Goal: Check status: Check status

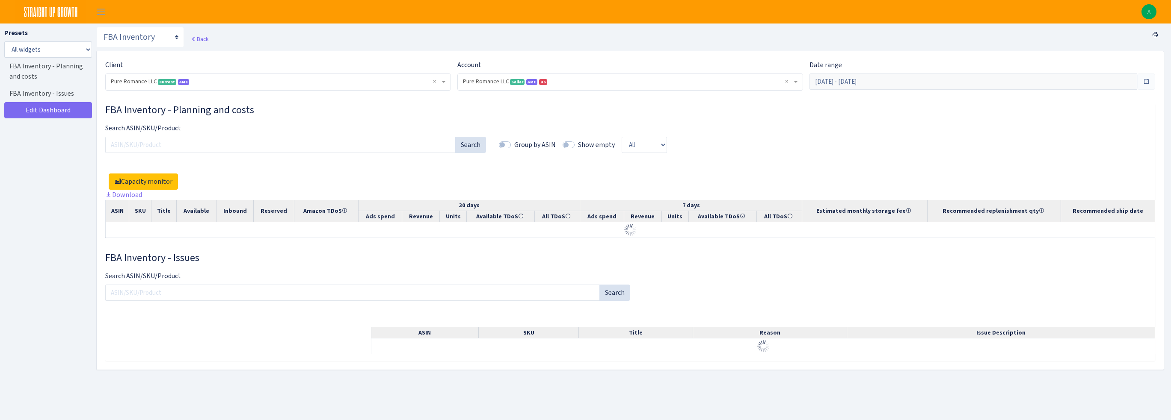
select select "2118285535793679"
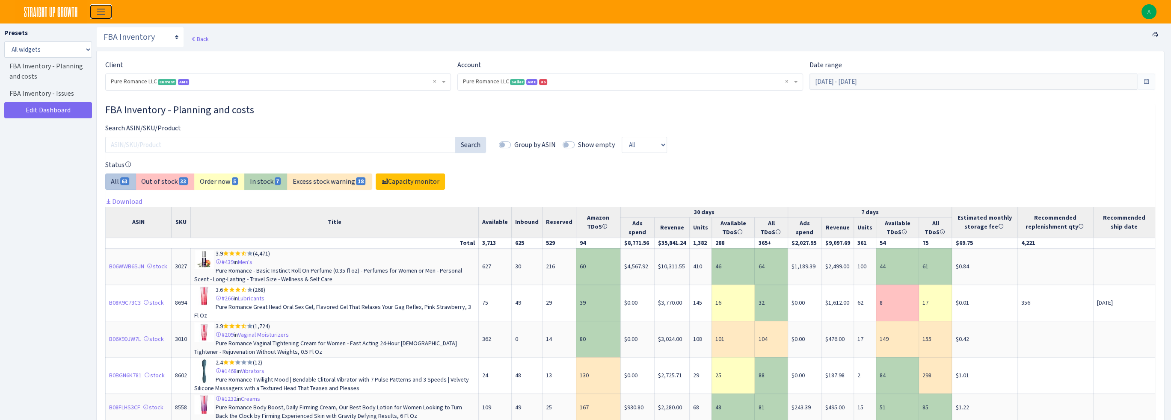
click at [106, 10] on span "Toggle navigation" at bounding box center [101, 12] width 13 height 10
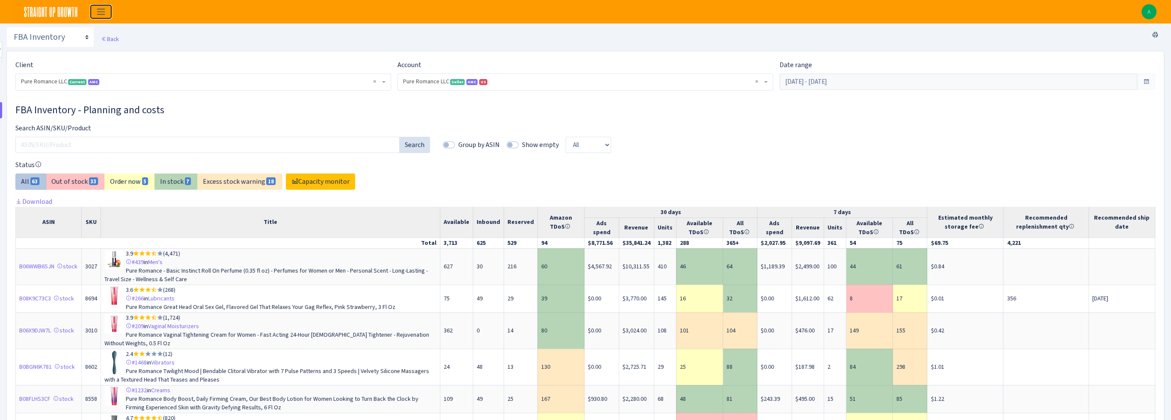
click at [99, 12] on span "Toggle navigation" at bounding box center [101, 12] width 13 height 10
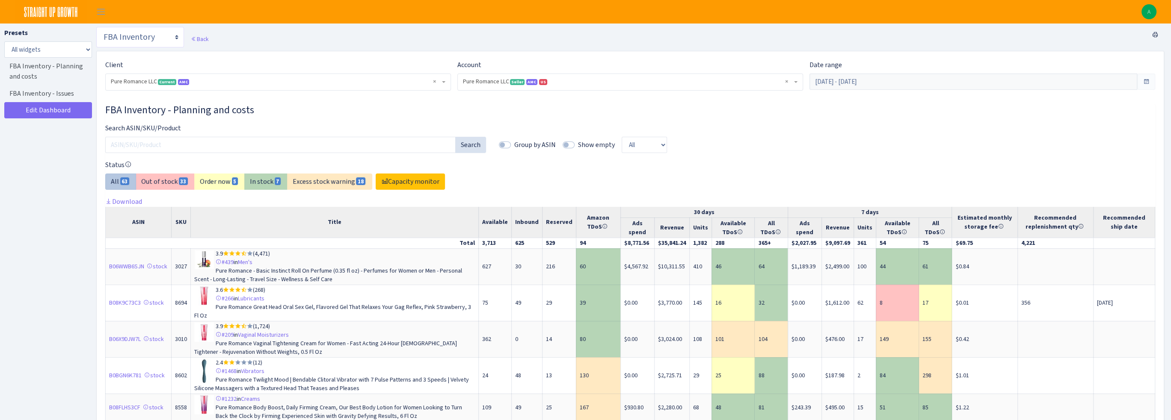
drag, startPoint x: 151, startPoint y: 27, endPoint x: 154, endPoint y: 33, distance: 6.7
click at [151, 27] on select "Search DSP FBA Inventory Forecast Tracking Profitability Subscribe and save Pro…" at bounding box center [140, 37] width 88 height 21
select select "https://straightupgrowth.com/admin/dashboard/19/show"
click at [96, 27] on select "Search DSP FBA Inventory Forecast Tracking Profitability Subscribe and save Pro…" at bounding box center [140, 37] width 88 height 21
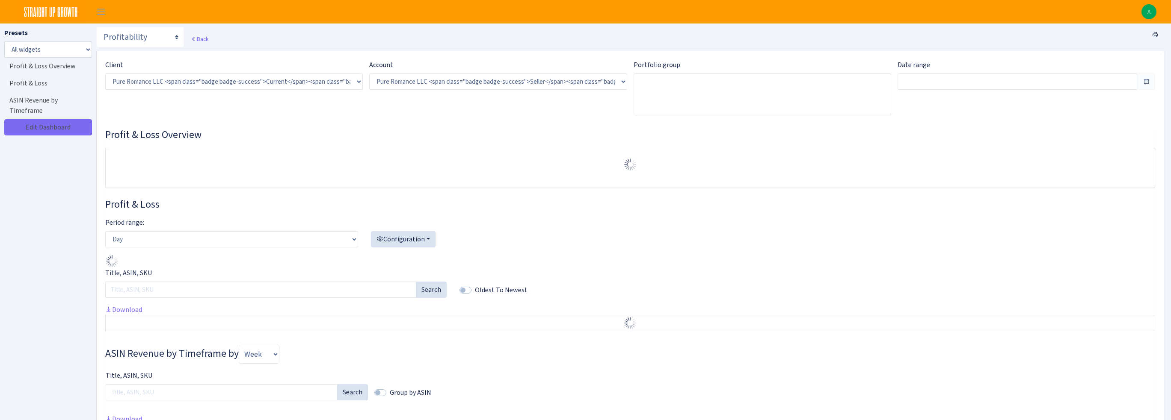
select select "2118285535793679"
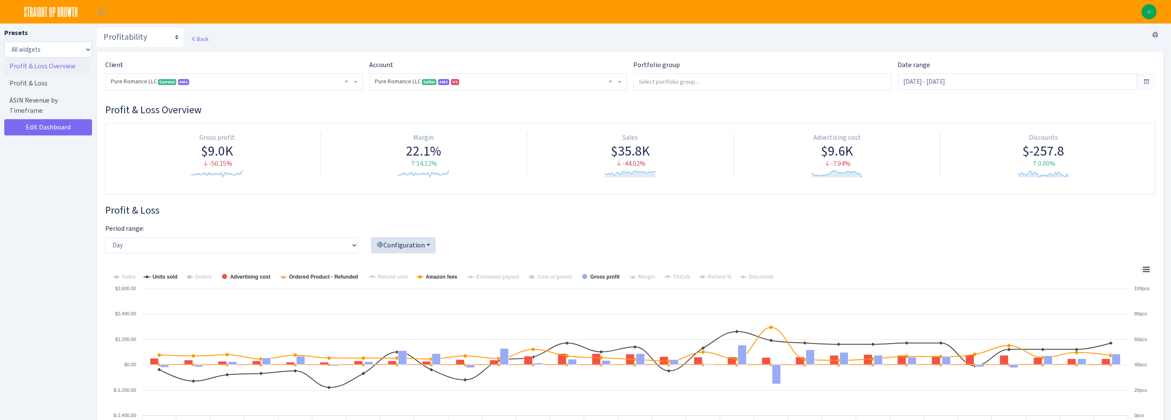
click at [51, 68] on link "Profit & Loss Overview" at bounding box center [47, 66] width 86 height 17
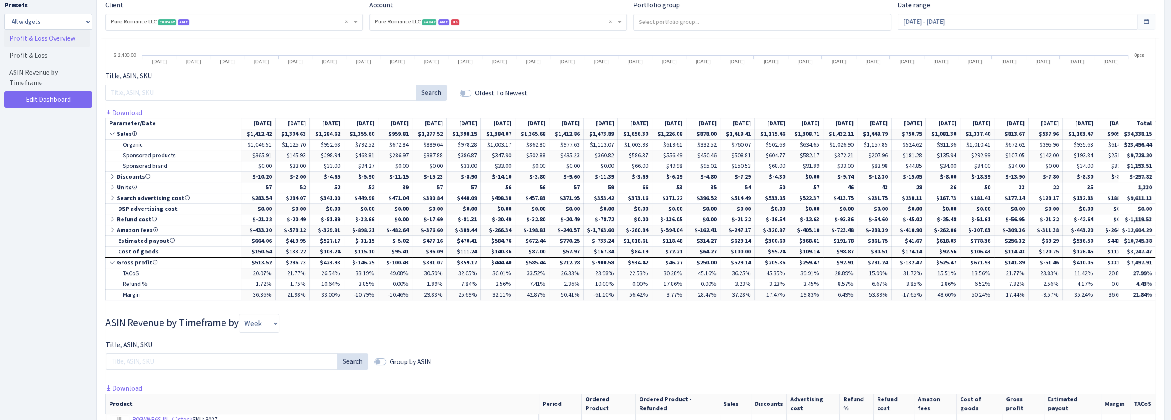
click at [70, 312] on div "Presets All widgets ☰ Profit & Loss Overview ☰ Profit & Loss ☰ ASIN Revenue by …" at bounding box center [48, 208] width 88 height 416
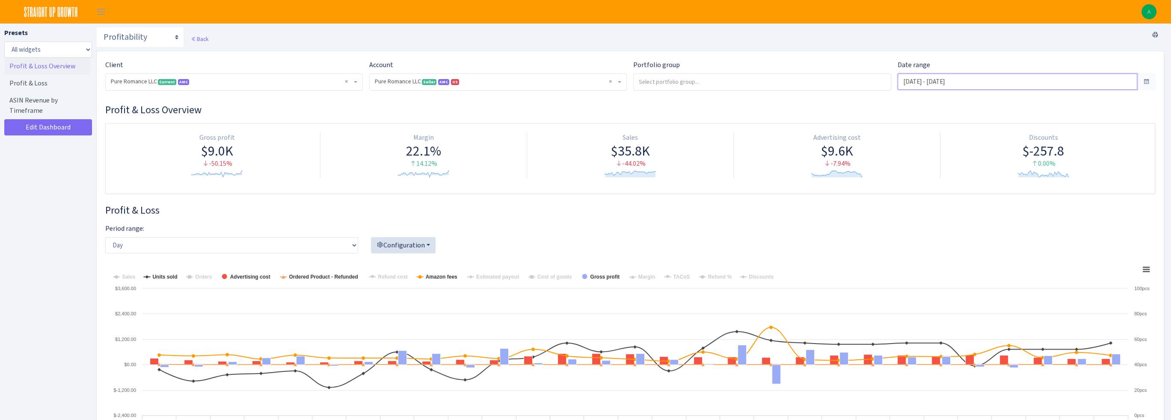
click at [999, 85] on input "[DATE] - [DATE]" at bounding box center [1016, 82] width 239 height 16
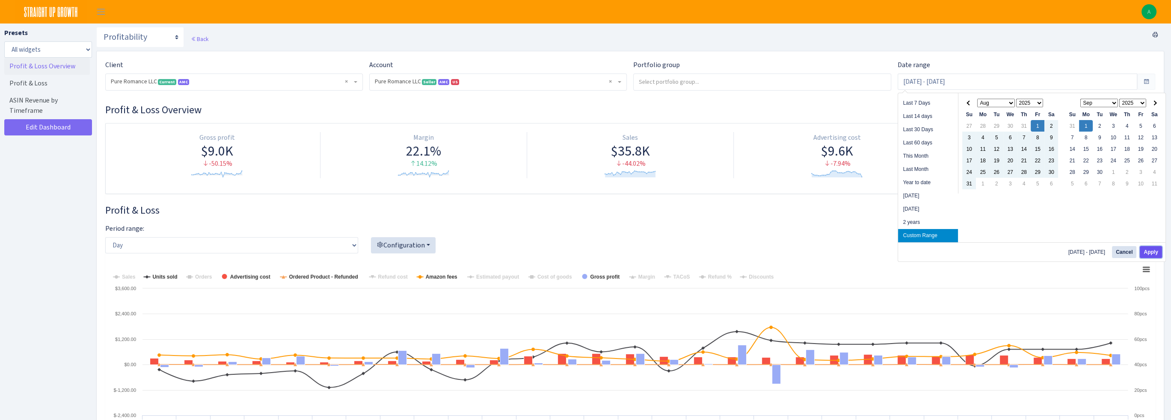
click at [1152, 256] on button "Apply" at bounding box center [1150, 252] width 22 height 12
type input "[DATE] - [DATE]"
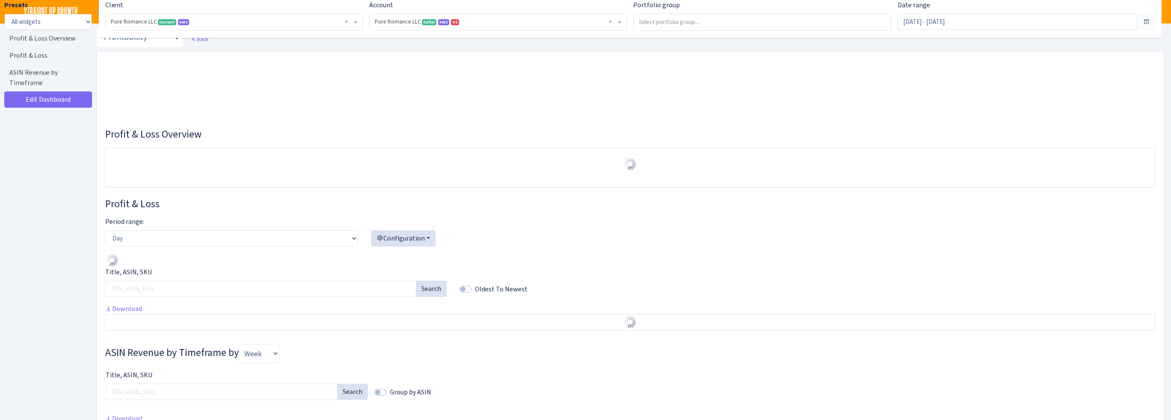
select select "2118285535793679"
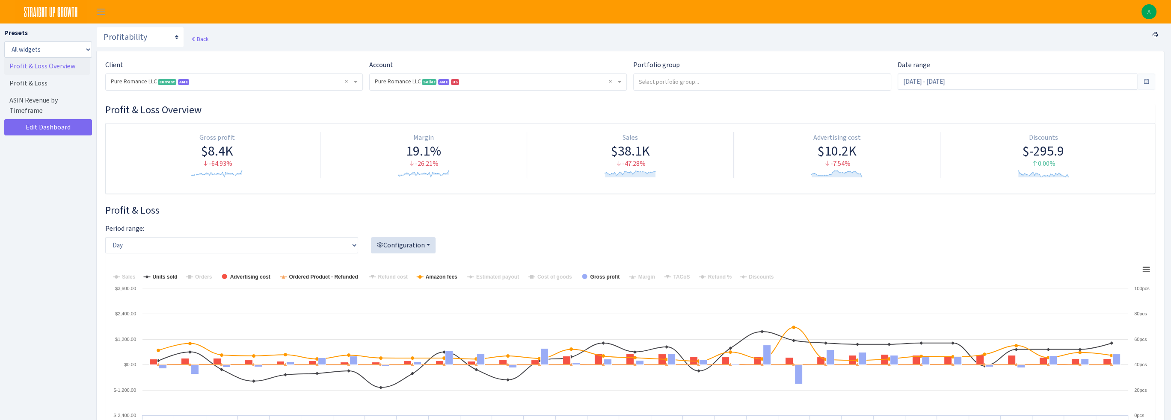
click at [994, 95] on div "Date range Aug 1, 2025 - Sep 1, 2025" at bounding box center [1026, 79] width 270 height 38
click at [990, 84] on input "[DATE] - [DATE]" at bounding box center [1016, 82] width 239 height 16
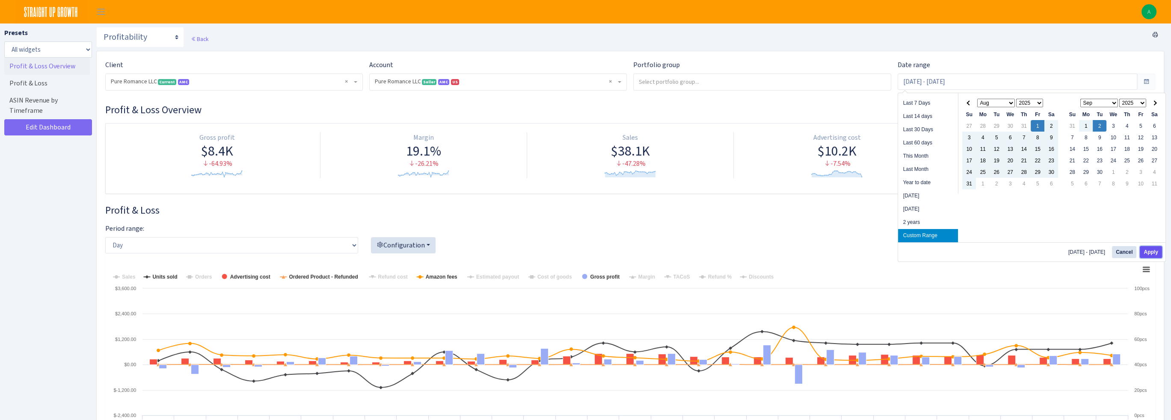
click at [1156, 254] on button "Apply" at bounding box center [1150, 252] width 22 height 12
type input "Aug 1, 2025 - Sep 2, 2025"
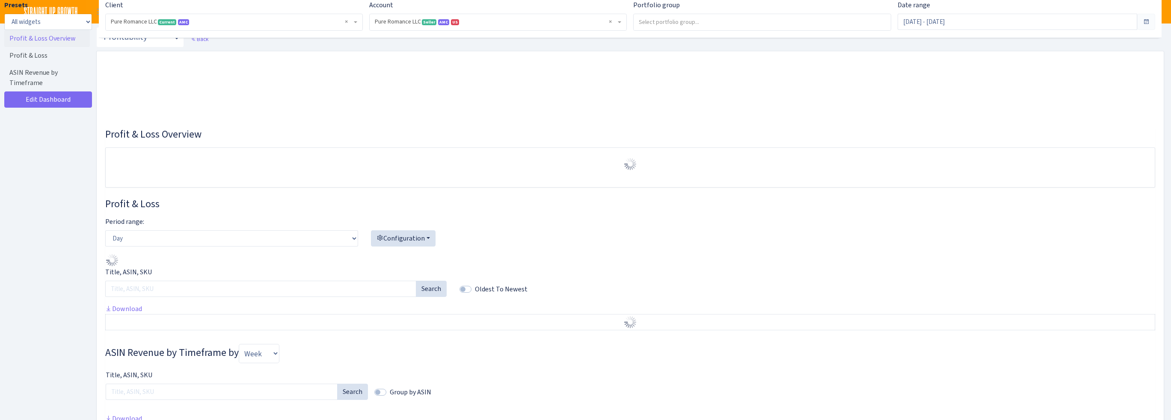
select select "2118285535793679"
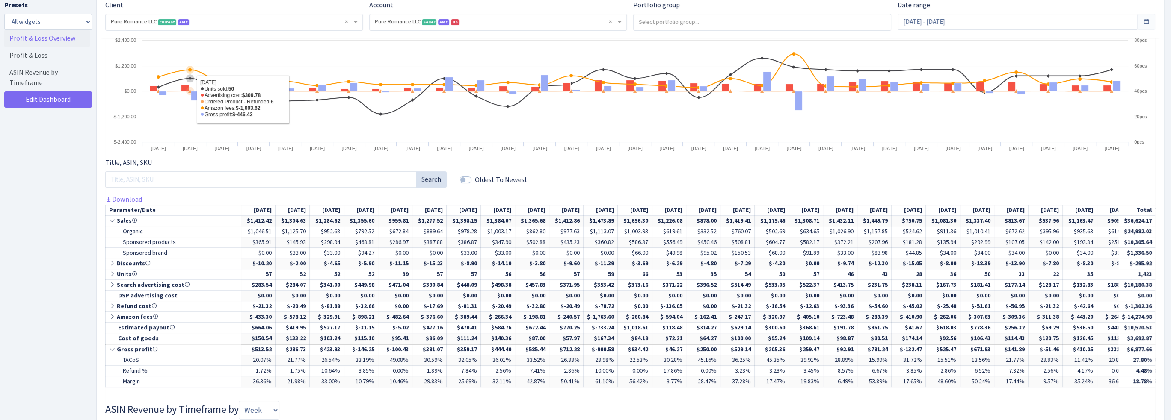
scroll to position [334, 0]
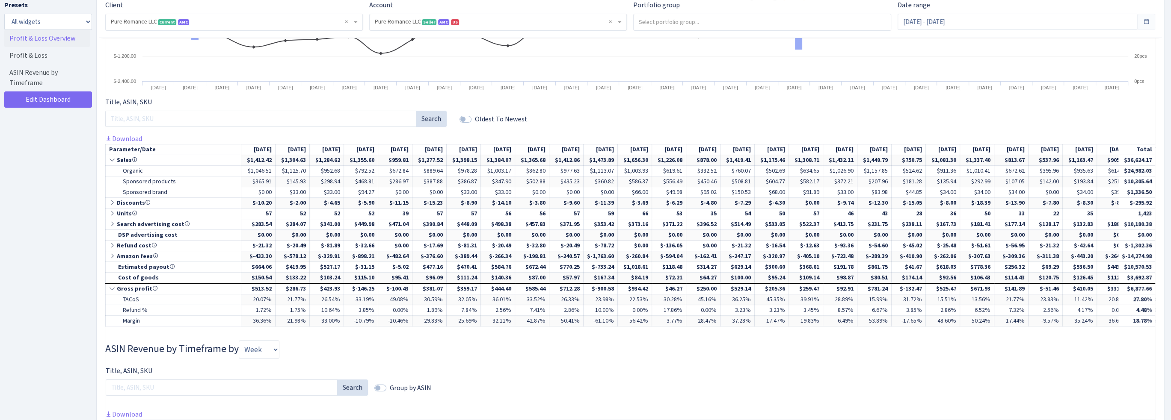
click at [41, 269] on div "Presets All widgets ☰ Profit & Loss Overview ☰ Profit & Loss ☰ ASIN Revenue by …" at bounding box center [48, 208] width 88 height 416
click at [72, 279] on div "Presets All widgets ☰ Profit & Loss Overview ☰ Profit & Loss ☰ ASIN Revenue by …" at bounding box center [48, 208] width 88 height 416
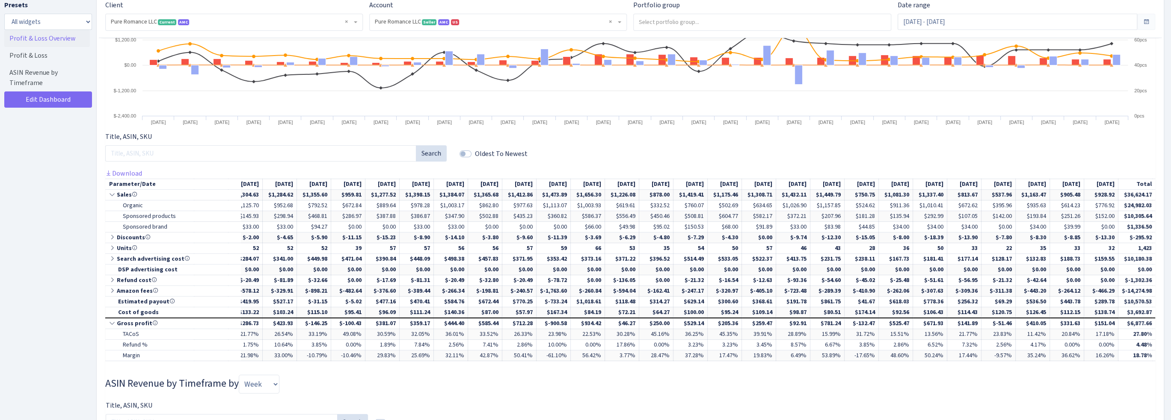
scroll to position [0, 0]
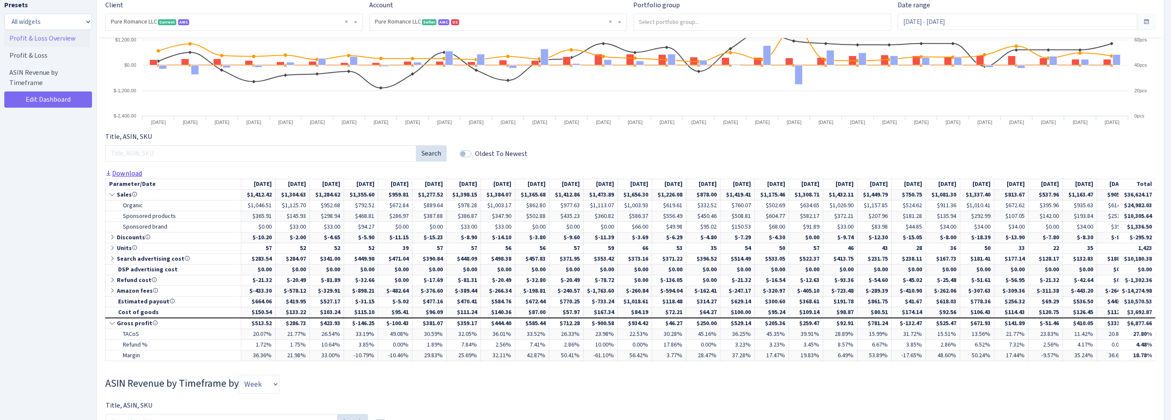
click at [128, 177] on link "Download" at bounding box center [123, 173] width 37 height 9
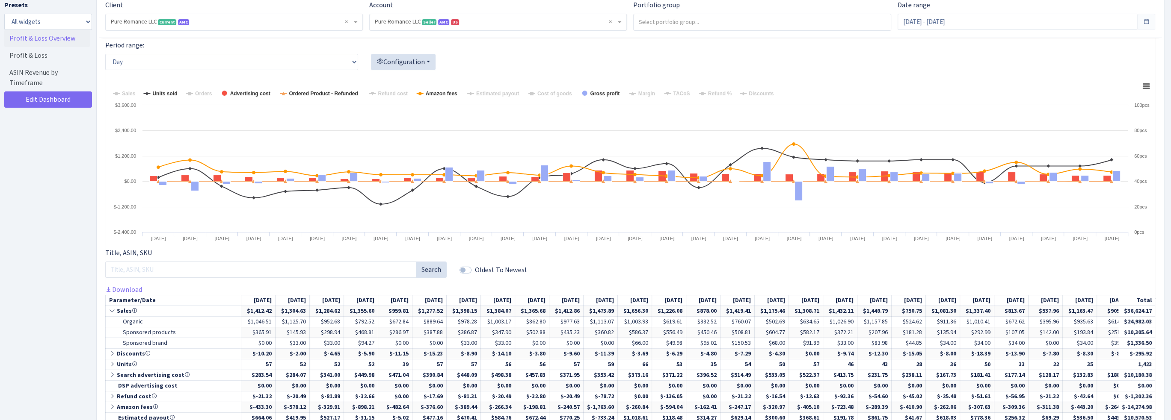
scroll to position [12, 0]
